Goal: Task Accomplishment & Management: Manage account settings

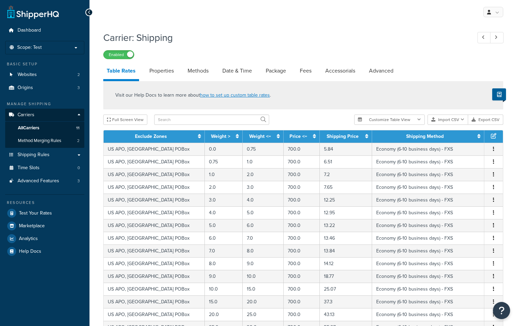
select select "25"
click at [63, 141] on link "Method Merging Rules 2" at bounding box center [44, 141] width 79 height 13
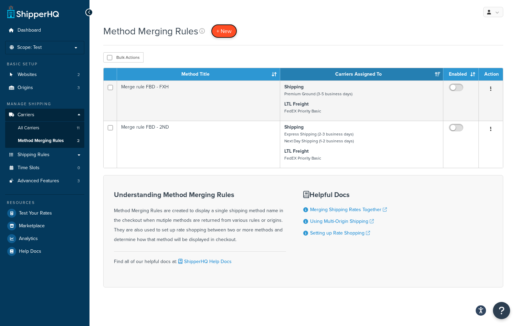
click at [222, 35] on link "+ New" at bounding box center [224, 31] width 26 height 14
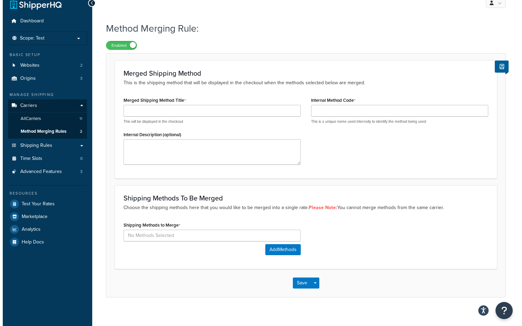
scroll to position [15, 0]
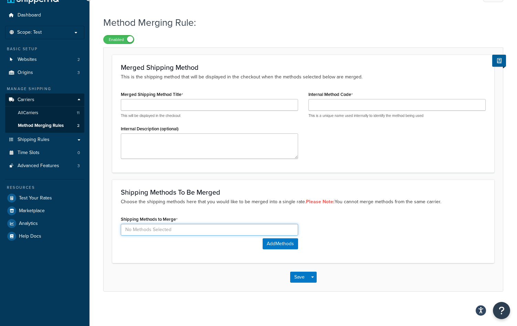
click at [222, 229] on input at bounding box center [209, 230] width 177 height 12
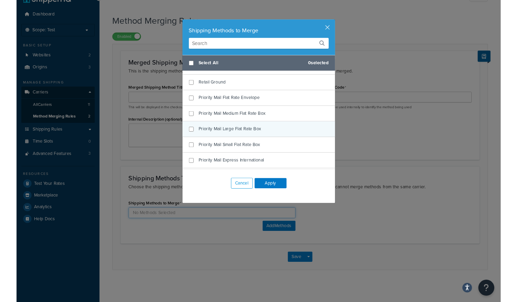
scroll to position [1316, 0]
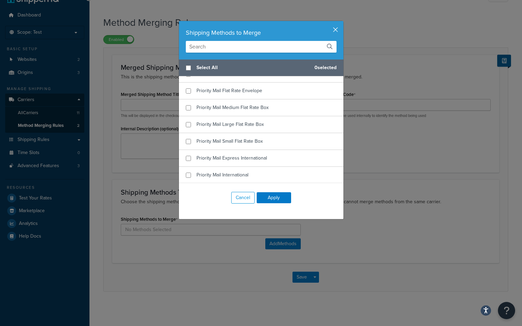
click at [342, 23] on button "button" at bounding box center [343, 22] width 2 height 2
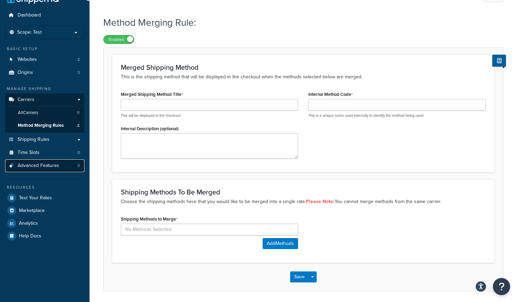
click at [67, 164] on link "Advanced Features 3" at bounding box center [44, 166] width 79 height 13
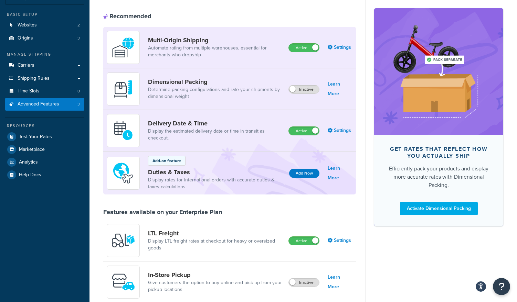
scroll to position [34, 0]
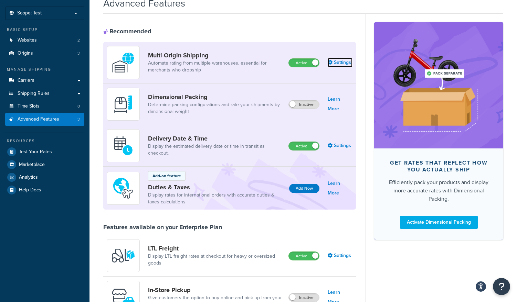
click at [338, 62] on link "Settings" at bounding box center [340, 63] width 25 height 10
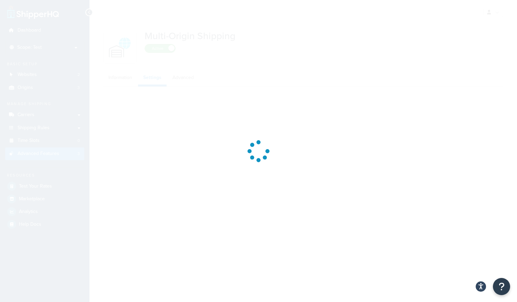
select select "false"
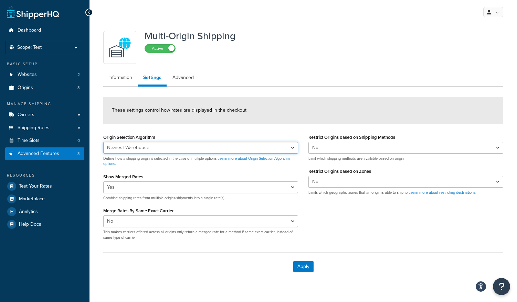
click at [213, 144] on select "Nearest Warehouse Fewest Warehouses" at bounding box center [200, 148] width 195 height 12
drag, startPoint x: 213, startPoint y: 147, endPoint x: 204, endPoint y: 138, distance: 12.9
click at [213, 147] on select "Nearest Warehouse Fewest Warehouses" at bounding box center [200, 148] width 195 height 12
click at [126, 76] on link "Information" at bounding box center [120, 78] width 34 height 14
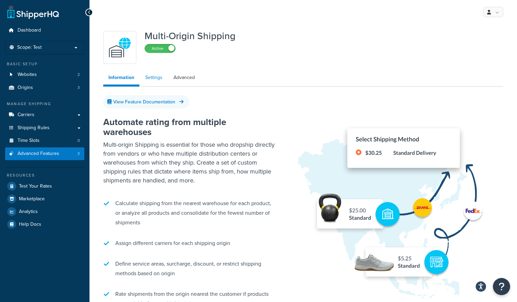
click at [151, 79] on link "Settings" at bounding box center [154, 78] width 28 height 14
select select "false"
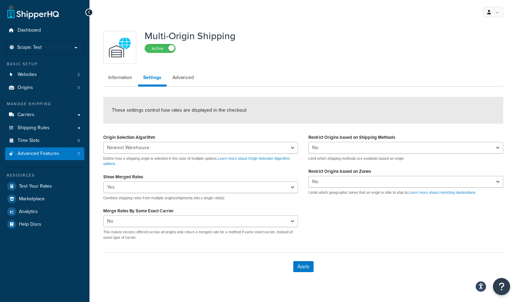
click at [234, 194] on div "Yes No Combine shipping rates from multiple origins/shipments into a single rat…" at bounding box center [200, 191] width 195 height 19
click at [234, 187] on select "Yes No" at bounding box center [200, 188] width 195 height 12
click at [183, 223] on select "Yes No" at bounding box center [200, 222] width 195 height 12
click at [184, 222] on select "Yes No" at bounding box center [200, 222] width 195 height 12
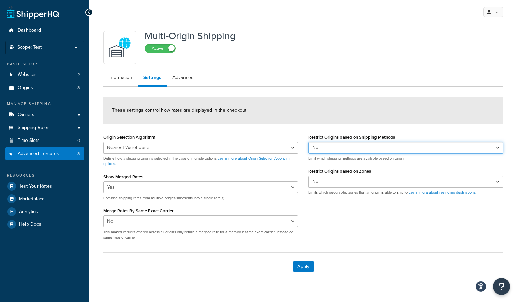
click at [352, 148] on select "Yes No" at bounding box center [405, 148] width 195 height 12
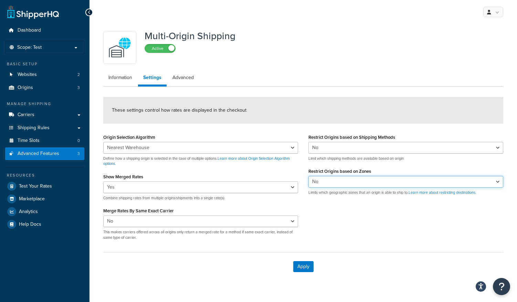
click at [373, 183] on select "Yes No" at bounding box center [405, 182] width 195 height 12
click at [191, 75] on link "Advanced" at bounding box center [183, 78] width 32 height 14
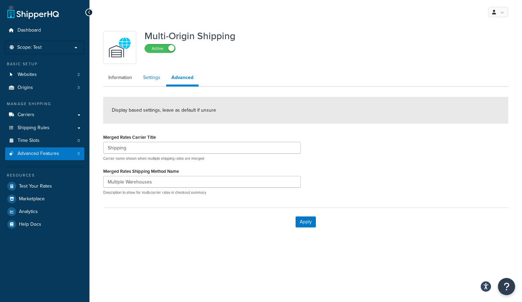
click at [151, 77] on link "Settings" at bounding box center [152, 78] width 28 height 14
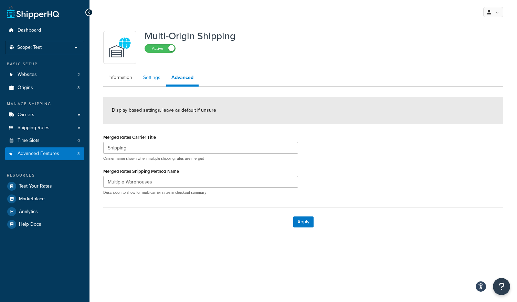
select select "false"
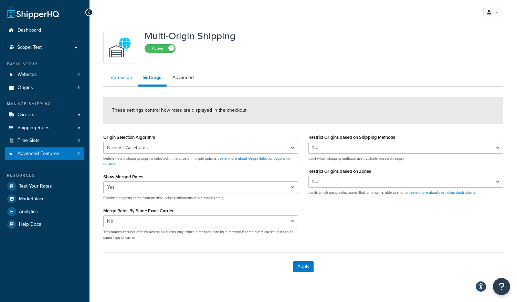
click at [123, 77] on link "Information" at bounding box center [120, 78] width 34 height 14
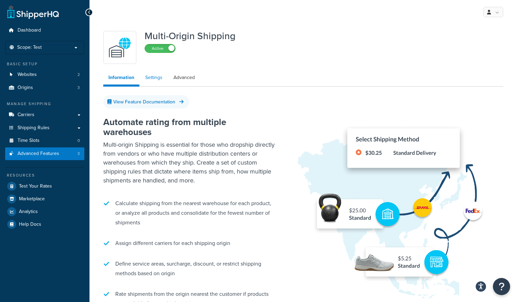
click at [151, 81] on link "Settings" at bounding box center [154, 78] width 28 height 14
select select "false"
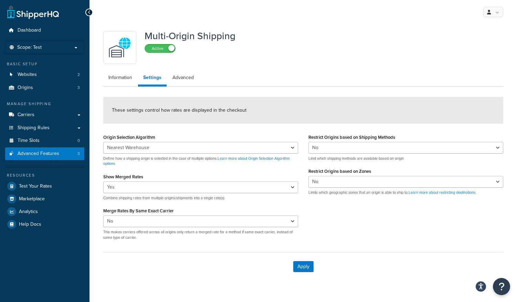
click at [302, 90] on div "Multi-Origin Shipping Active Information Settings Advanced These settings contr…" at bounding box center [303, 155] width 410 height 254
click at [265, 93] on div "Multi-Origin Shipping Active Information Settings Advanced These settings contr…" at bounding box center [303, 155] width 410 height 254
click at [365, 89] on div "Multi-Origin Shipping Active Information Settings Advanced These settings contr…" at bounding box center [303, 155] width 410 height 254
click at [274, 87] on div "Multi-Origin Shipping Active Information Settings Advanced These settings contr…" at bounding box center [303, 155] width 410 height 254
click at [38, 211] on link "Analytics" at bounding box center [44, 212] width 79 height 12
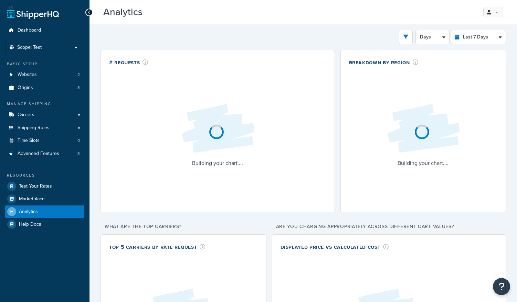
select select "last_7_days"
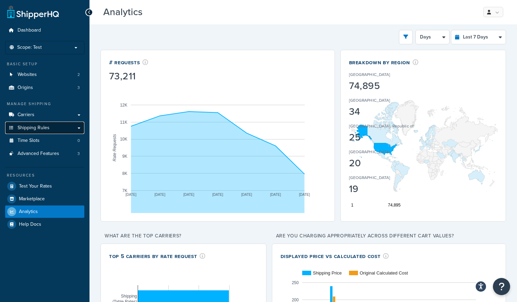
click at [64, 129] on link "Shipping Rules" at bounding box center [44, 128] width 79 height 13
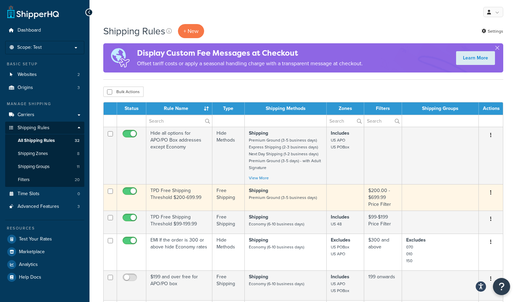
click at [170, 202] on td "TPD Free Shipping Threshold $200-699.99" at bounding box center [179, 197] width 66 height 26
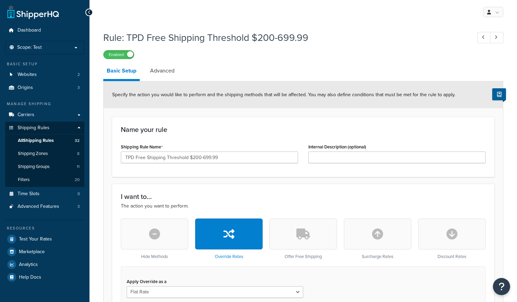
select select "SHIPPING_GROUP"
click at [144, 74] on li "Basic Setup" at bounding box center [124, 72] width 43 height 19
click at [153, 72] on link "Advanced" at bounding box center [162, 71] width 31 height 17
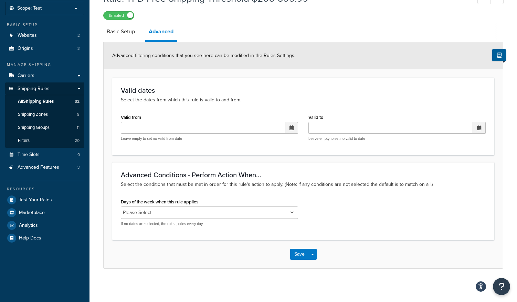
scroll to position [40, 0]
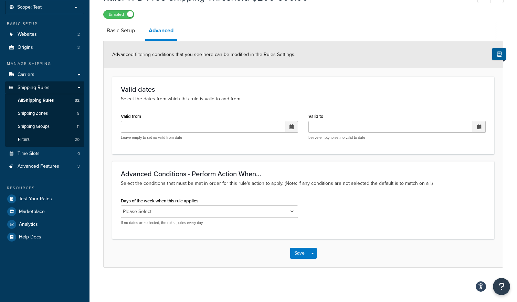
click at [242, 212] on ul "Please Select" at bounding box center [209, 212] width 177 height 12
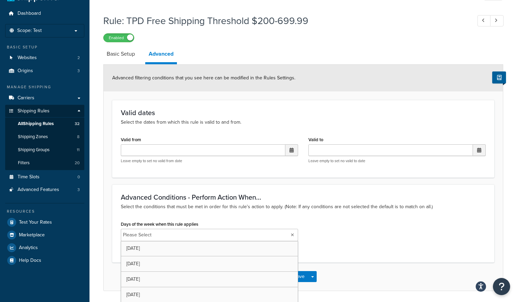
scroll to position [0, 0]
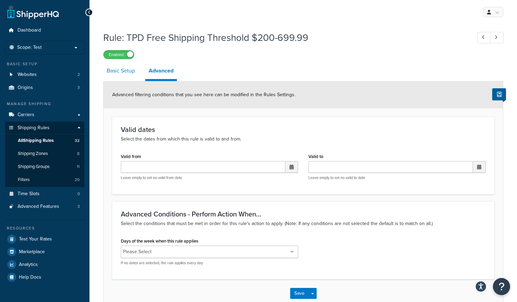
click at [124, 70] on link "Basic Setup" at bounding box center [120, 71] width 35 height 17
select select "SHIPPING_GROUP"
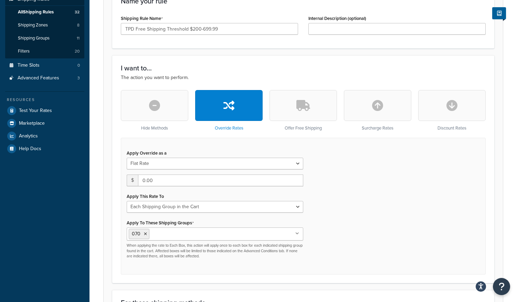
scroll to position [138, 0]
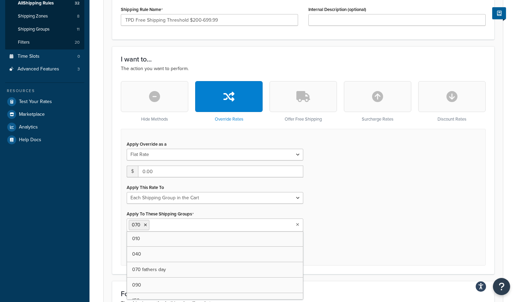
click at [298, 227] on icon at bounding box center [297, 225] width 3 height 4
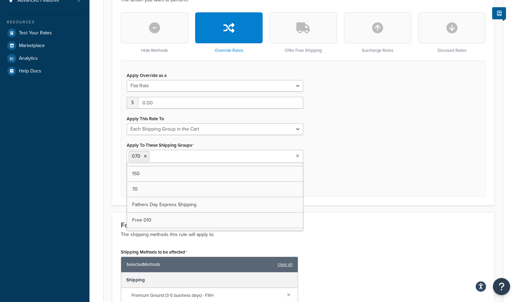
scroll to position [0, 0]
click at [325, 156] on div "Apply Override as a Flat Rate Percentage Flat Rate & Percentage $ 0.00 Apply Th…" at bounding box center [303, 128] width 365 height 137
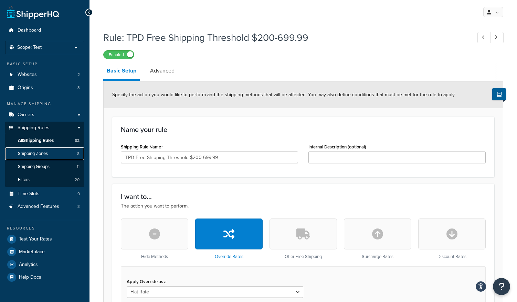
click at [62, 156] on link "Shipping Zones 8" at bounding box center [44, 154] width 79 height 13
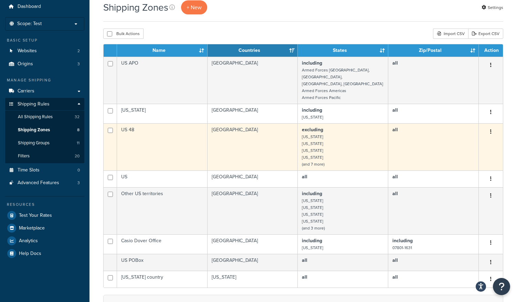
scroll to position [34, 0]
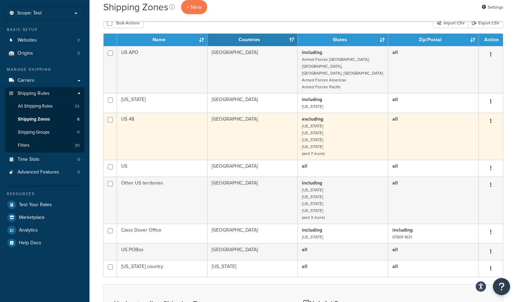
click at [492, 116] on button "button" at bounding box center [491, 121] width 10 height 11
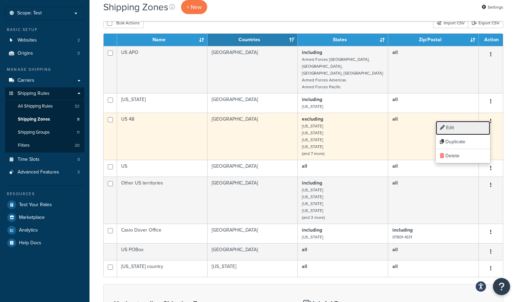
click at [459, 129] on link "Edit" at bounding box center [463, 128] width 54 height 14
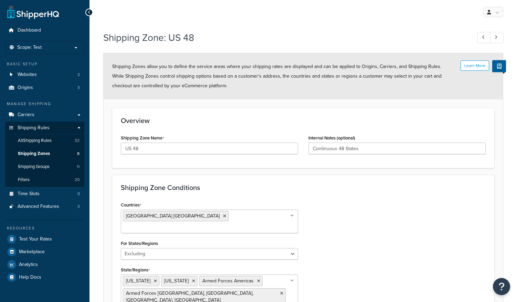
select select "excluding"
click at [61, 163] on link "Shipping Groups 11" at bounding box center [44, 167] width 79 height 13
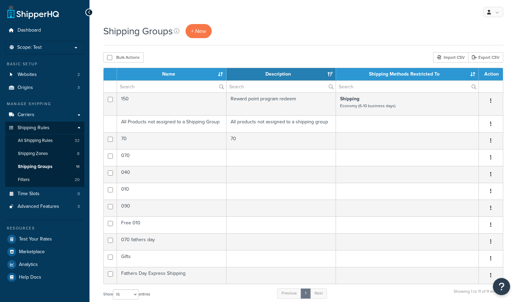
select select "15"
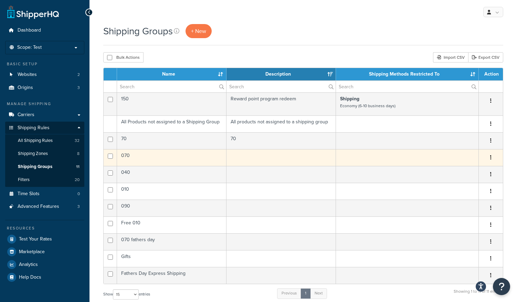
click at [490, 159] on button "button" at bounding box center [491, 157] width 10 height 11
click at [454, 171] on link "Edit" at bounding box center [463, 171] width 54 height 14
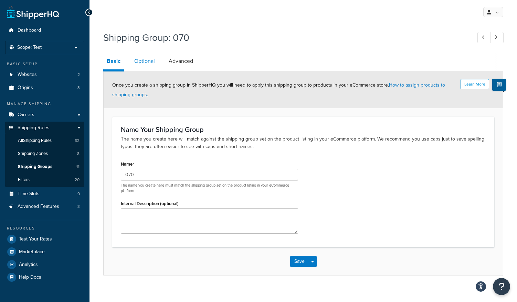
click at [144, 62] on link "Optional" at bounding box center [145, 61] width 28 height 17
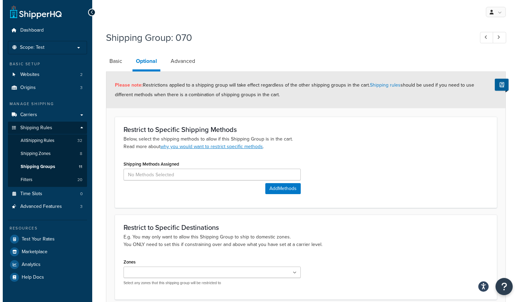
scroll to position [61, 0]
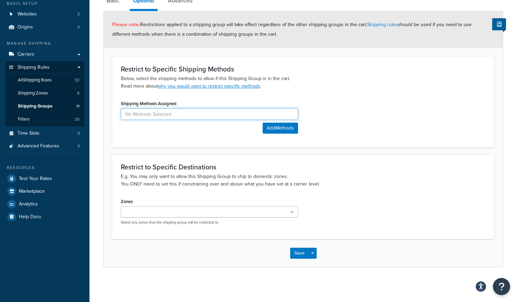
click at [198, 114] on input at bounding box center [209, 114] width 177 height 12
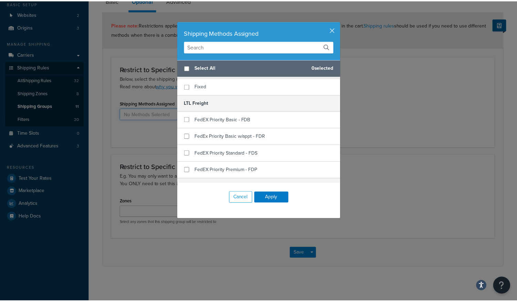
scroll to position [172, 0]
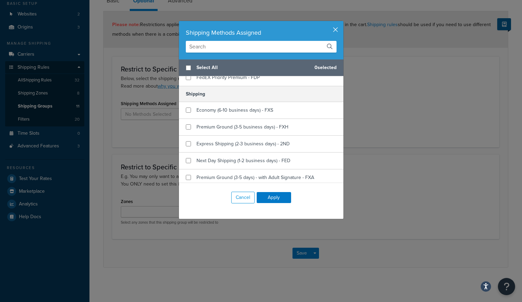
click at [342, 23] on button "button" at bounding box center [343, 22] width 2 height 2
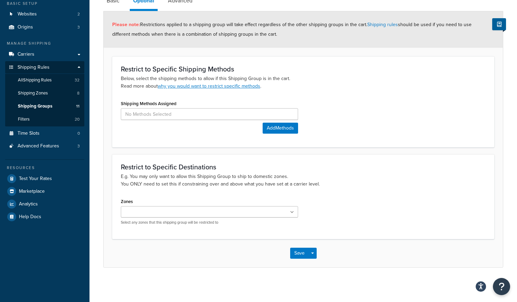
click at [181, 211] on ul at bounding box center [209, 211] width 177 height 11
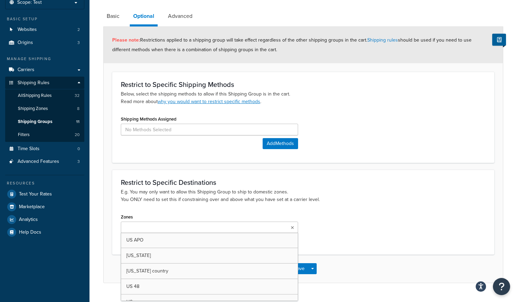
scroll to position [0, 0]
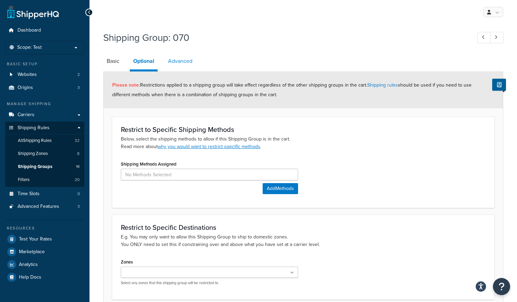
click at [184, 59] on link "Advanced" at bounding box center [179, 61] width 31 height 17
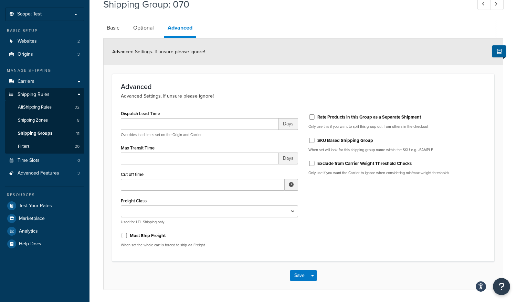
scroll to position [21, 0]
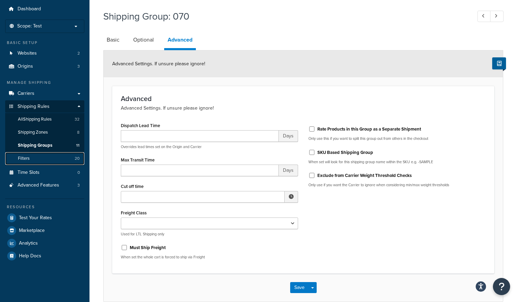
click at [26, 161] on span "Filters" at bounding box center [24, 159] width 12 height 6
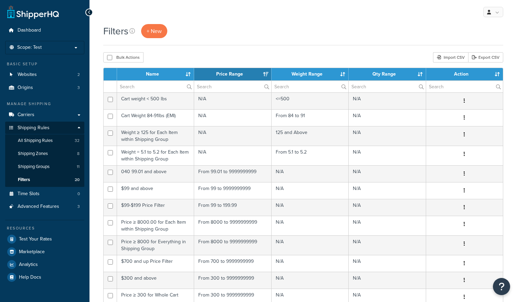
select select "15"
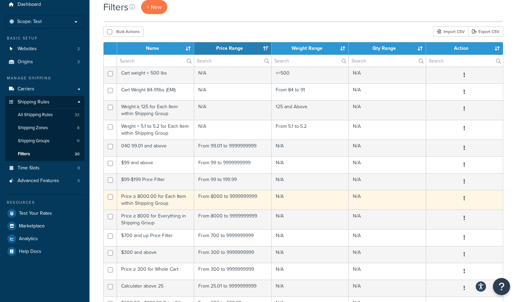
scroll to position [69, 0]
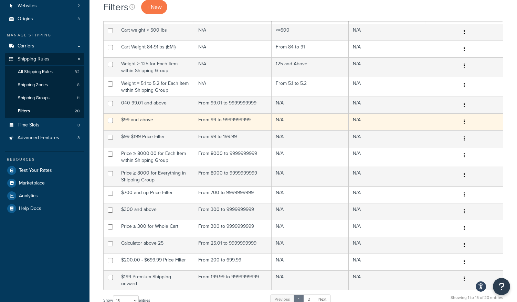
click at [169, 121] on td "$99 and above" at bounding box center [155, 122] width 77 height 17
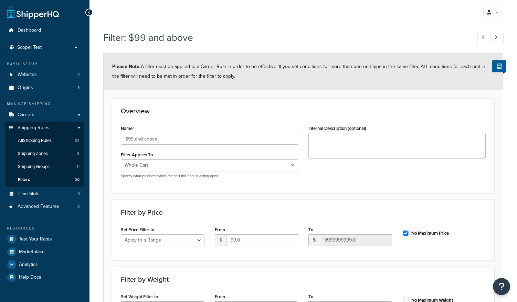
select select "range"
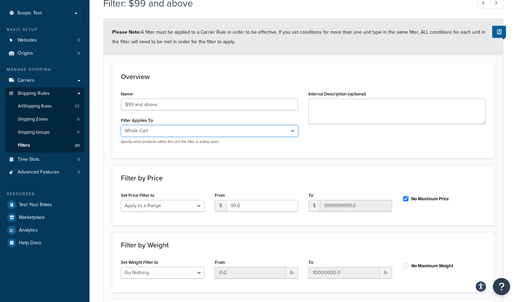
click at [197, 134] on select "Whole Cart Everything in Shipping Group Everything at Origin Each Item within S…" at bounding box center [209, 131] width 177 height 12
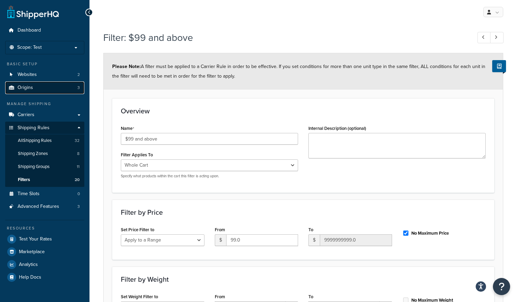
click at [51, 91] on link "Origins 3" at bounding box center [44, 88] width 79 height 13
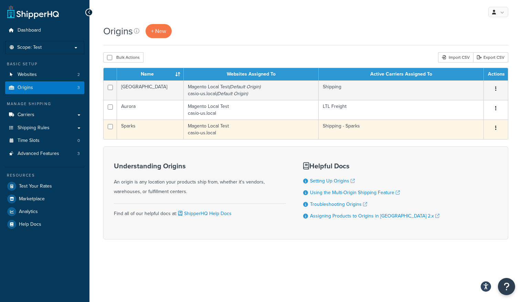
click at [499, 129] on button "button" at bounding box center [496, 128] width 10 height 11
click at [497, 127] on button "button" at bounding box center [496, 128] width 10 height 11
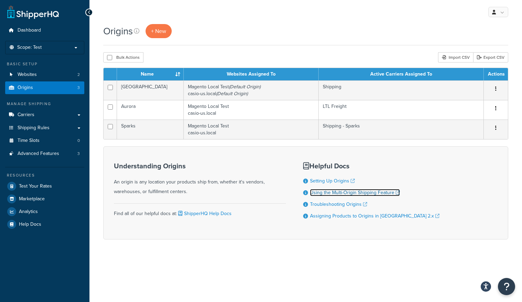
click at [357, 193] on link "Using the Multi-Origin Shipping Feature" at bounding box center [355, 192] width 90 height 7
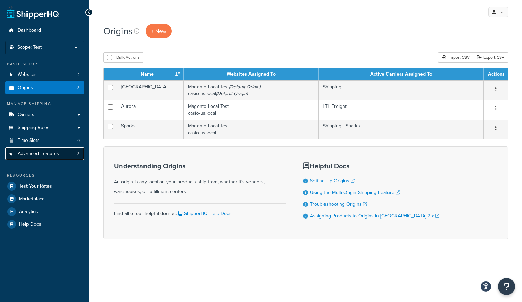
click at [47, 157] on span "Advanced Features" at bounding box center [39, 154] width 42 height 6
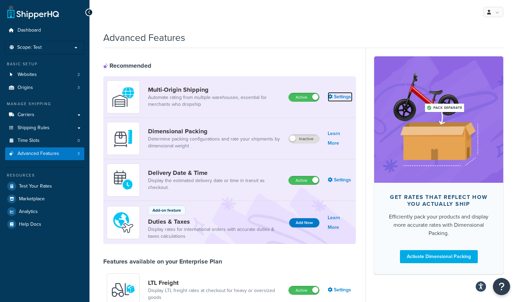
click at [340, 99] on link "Settings" at bounding box center [340, 97] width 25 height 10
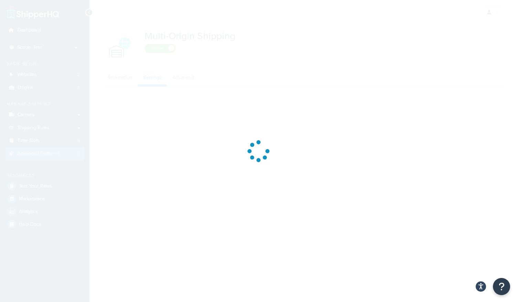
select select "false"
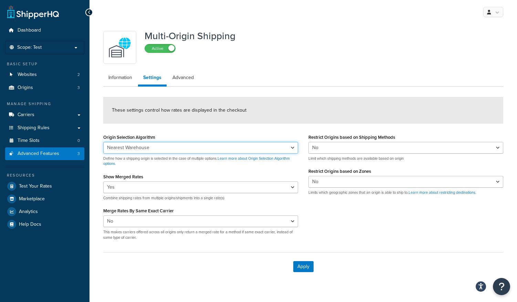
click at [211, 150] on select "Nearest Warehouse Fewest Warehouses" at bounding box center [200, 148] width 195 height 12
select select "FEWEST"
click at [103, 142] on select "Nearest Warehouse Fewest Warehouses" at bounding box center [200, 148] width 195 height 12
click at [209, 150] on select "Nearest Warehouse Fewest Warehouses" at bounding box center [200, 148] width 195 height 12
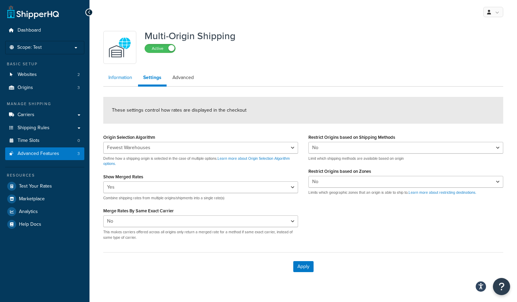
click at [120, 77] on link "Information" at bounding box center [120, 78] width 34 height 14
click at [304, 268] on button "Apply" at bounding box center [303, 267] width 20 height 11
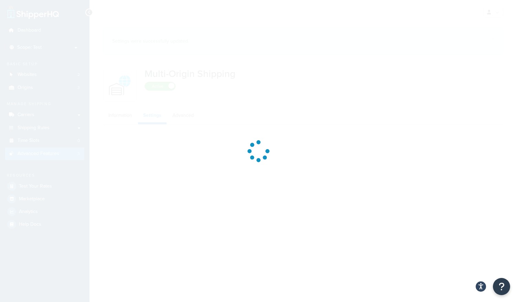
select select "FEWEST"
select select "false"
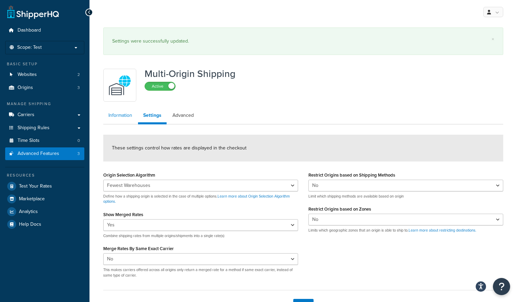
click at [127, 108] on div "Multi-Origin Shipping Active Information Settings Advanced These settings contr…" at bounding box center [303, 192] width 410 height 254
click at [128, 116] on link "Information" at bounding box center [120, 116] width 34 height 14
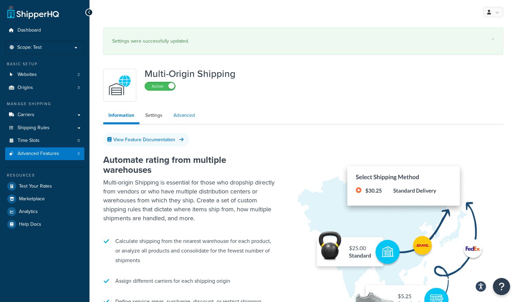
click at [184, 112] on link "Advanced" at bounding box center [184, 116] width 32 height 14
